Goal: Information Seeking & Learning: Understand process/instructions

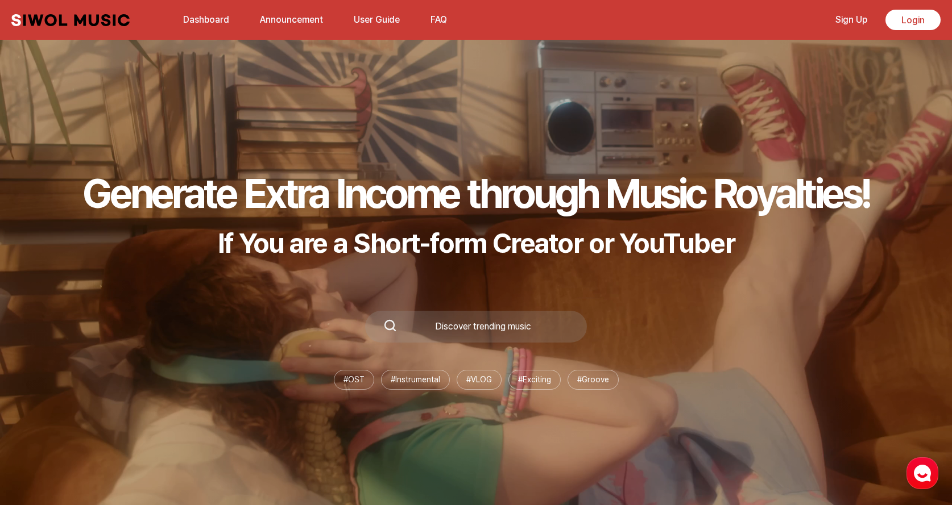
click at [259, 18] on link "Announcement" at bounding box center [291, 19] width 77 height 24
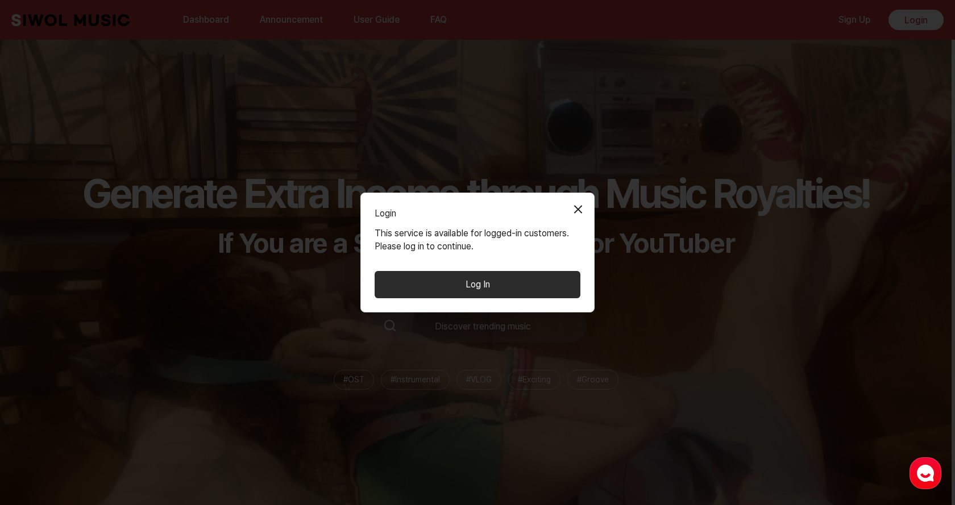
click at [496, 298] on button "Log In" at bounding box center [478, 284] width 206 height 27
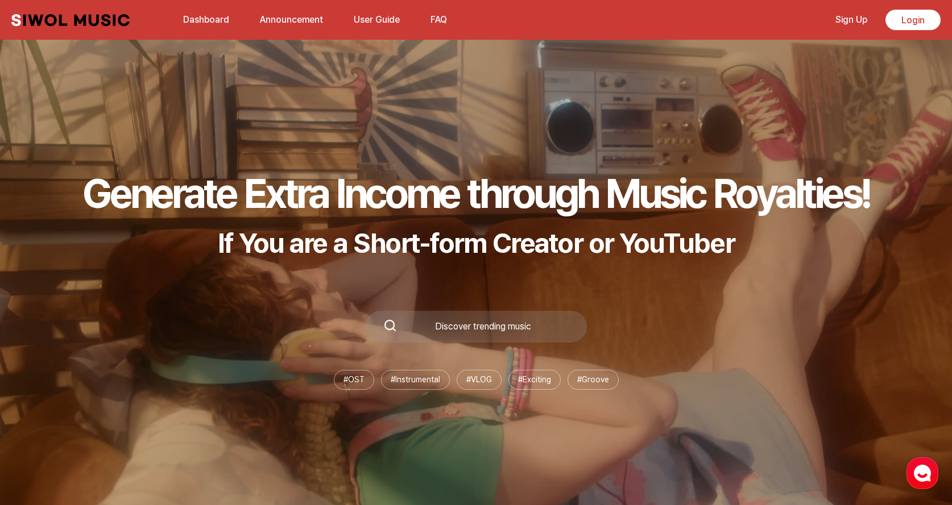
click at [366, 32] on ul "Dashboard Announcement User Guide FAQ" at bounding box center [314, 19] width 277 height 27
click at [372, 23] on link "User Guide" at bounding box center [377, 19] width 60 height 24
